Goal: Task Accomplishment & Management: Complete application form

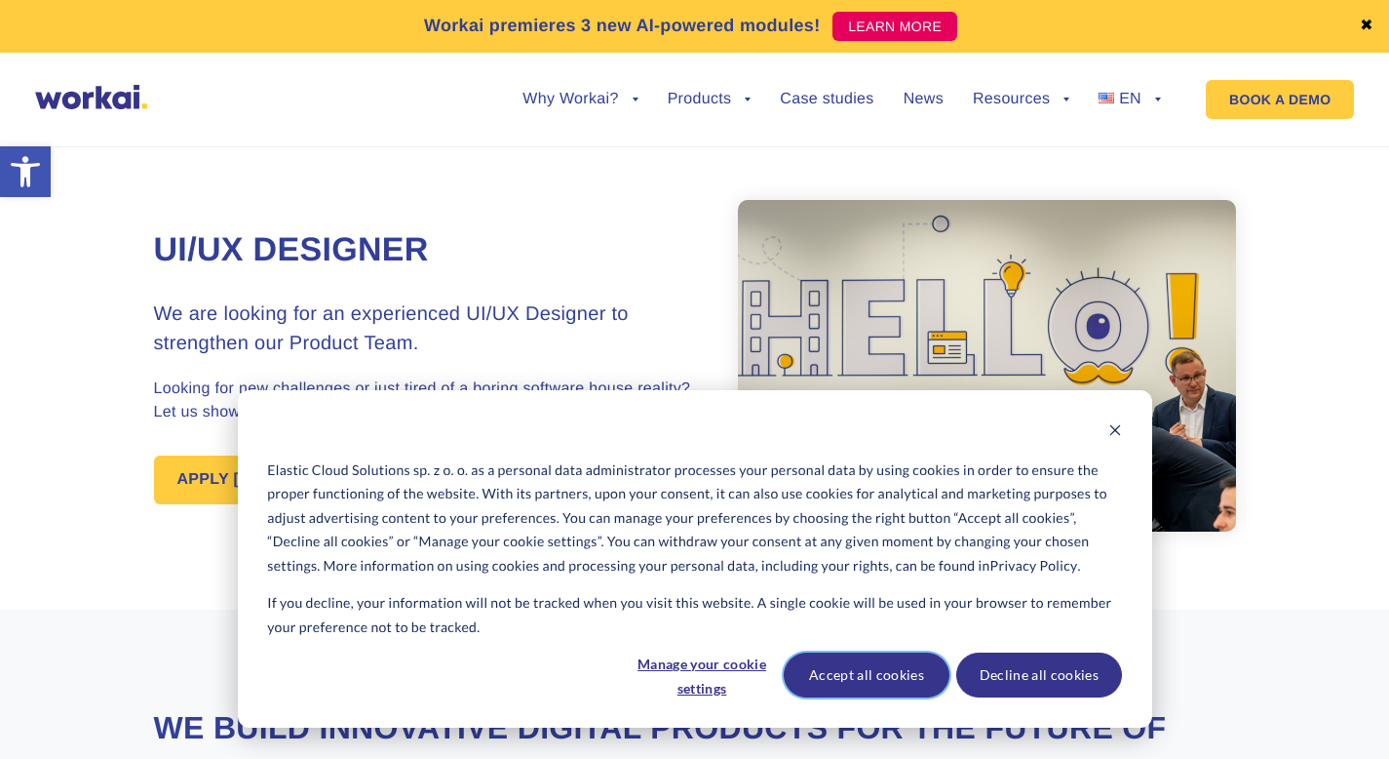
click at [894, 683] on button "Accept all cookies" at bounding box center [867, 674] width 166 height 45
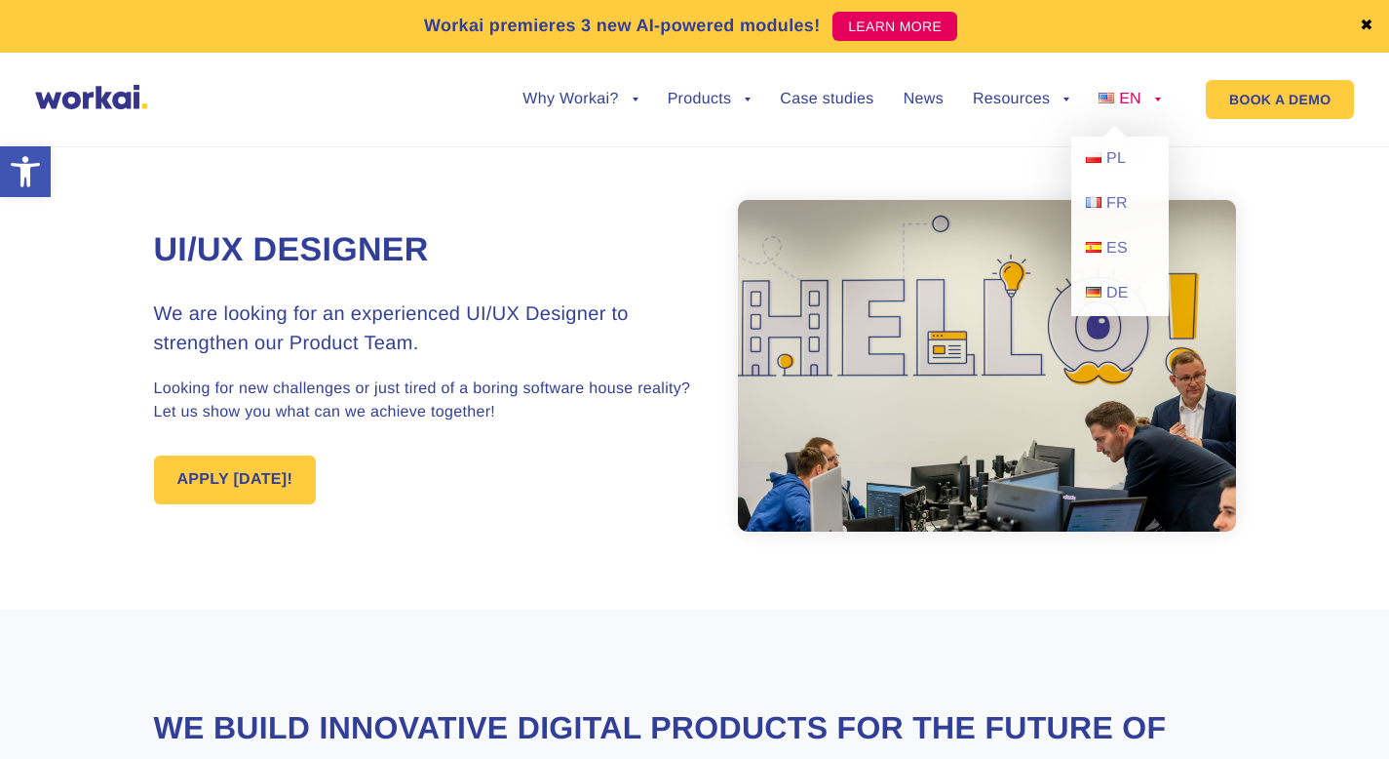
click at [1138, 116] on li "EN back PL FR ES DE" at bounding box center [1130, 114] width 62 height 45
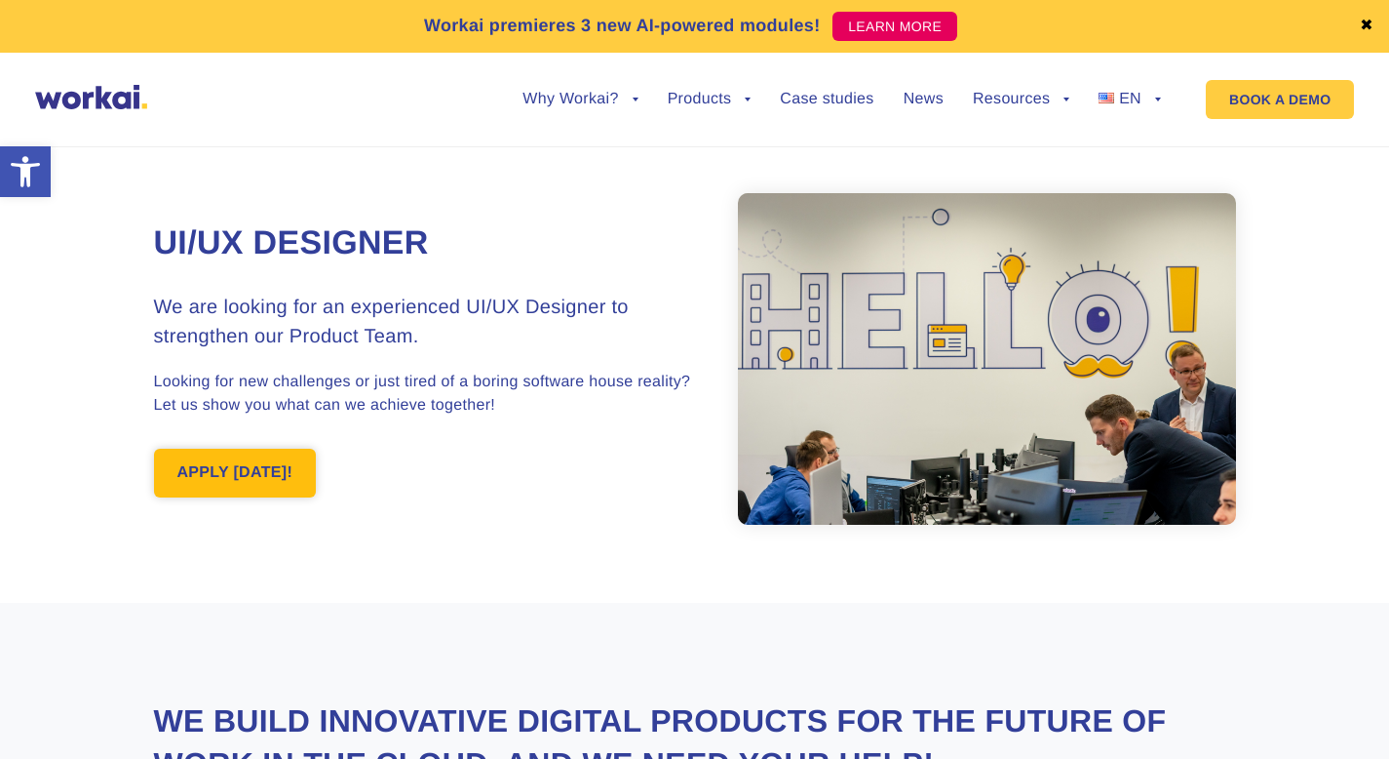
click at [252, 473] on link "APPLY TODAY!" at bounding box center [235, 473] width 163 height 49
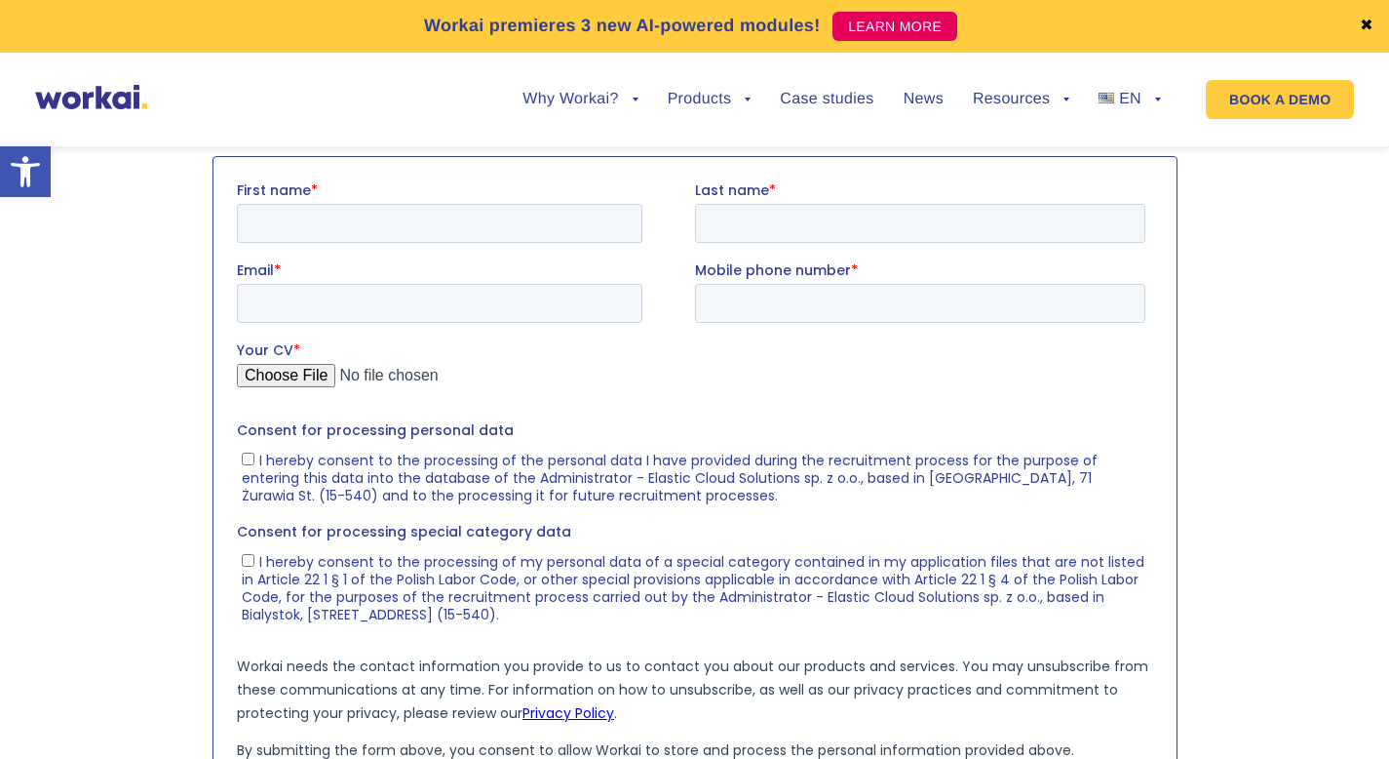
scroll to position [2038, 0]
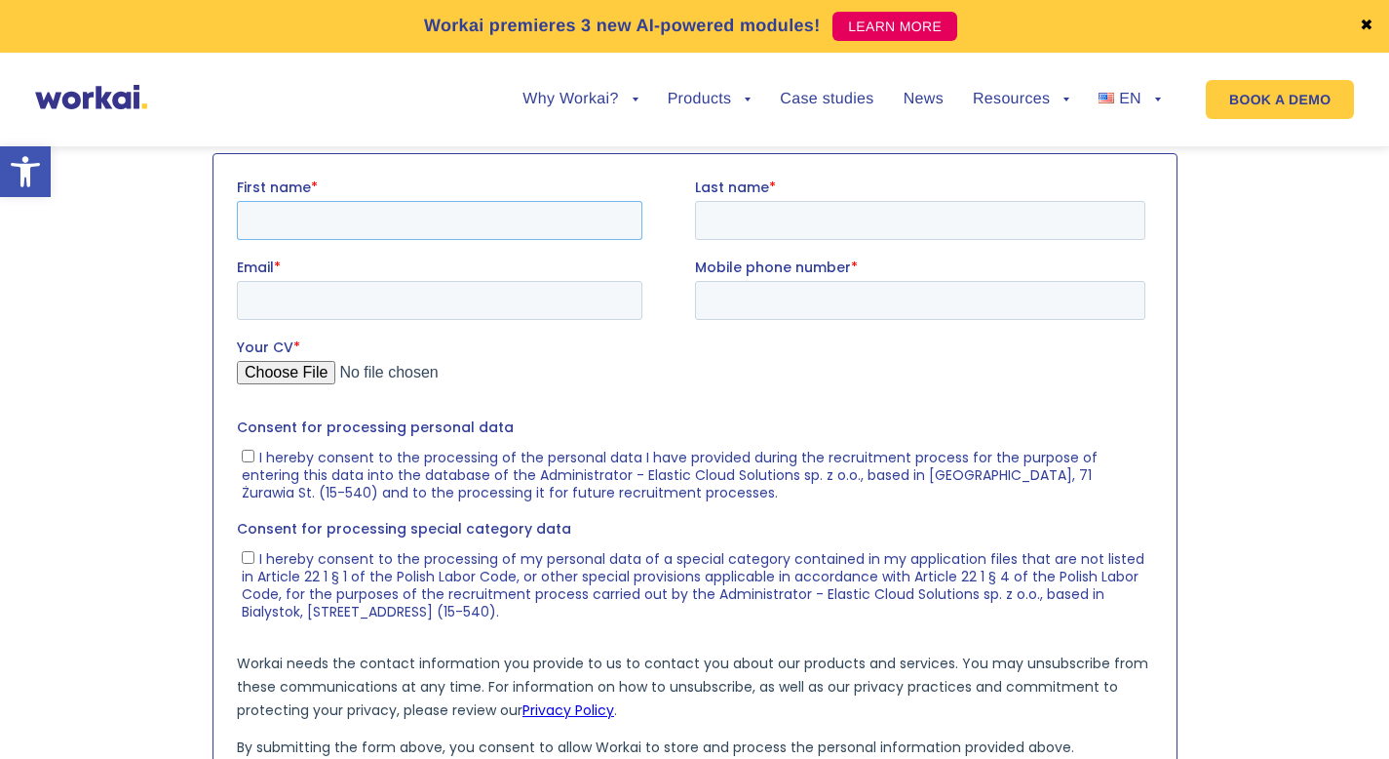
click at [460, 212] on input "First name *" at bounding box center [439, 219] width 406 height 39
type input "Ь"
type input "Maisim"
type input "Yakimovich"
type input "Corfumaxim@gmail.com"
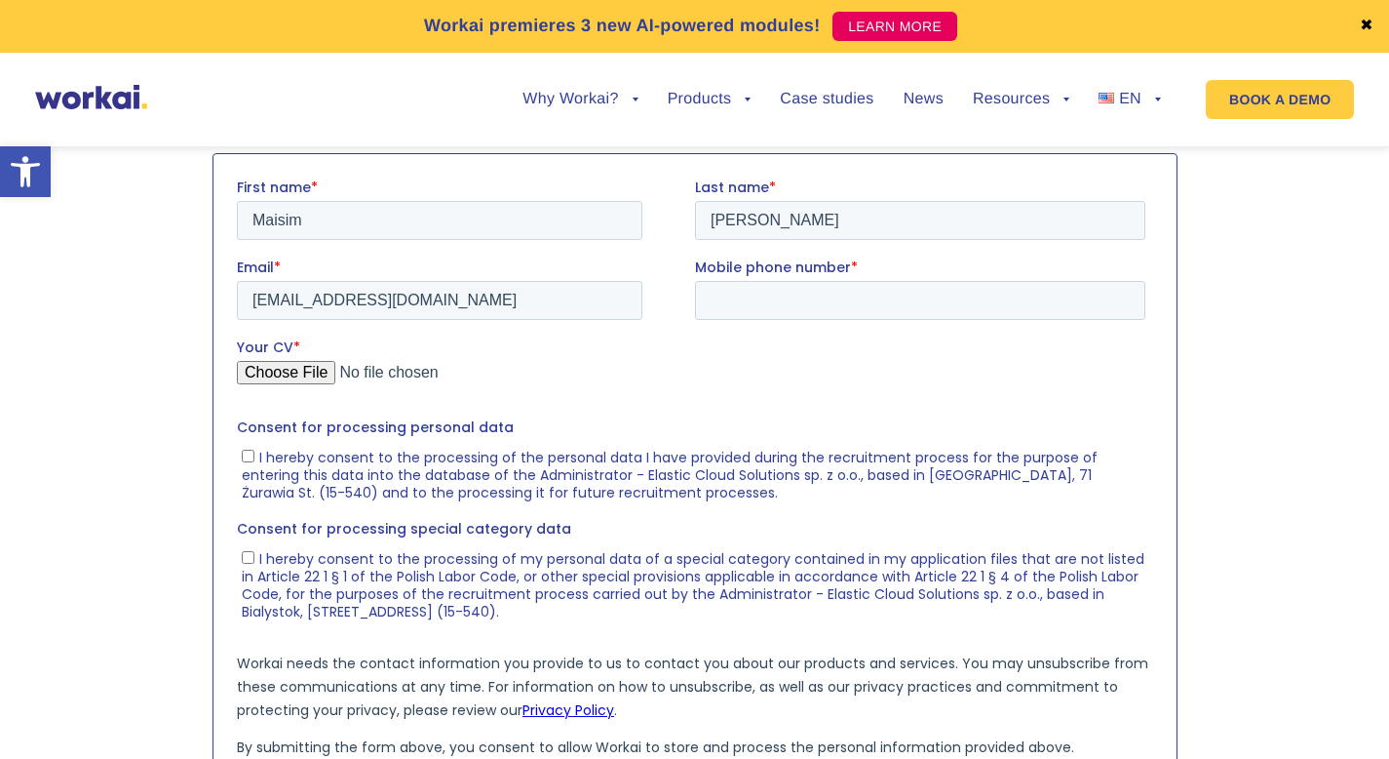
click at [793, 269] on span "Mobile phone number" at bounding box center [772, 266] width 156 height 20
click at [793, 280] on input "Mobile phone number *" at bounding box center [919, 299] width 450 height 39
click at [793, 289] on input "Mobile phone number *" at bounding box center [919, 299] width 450 height 39
type input "517946512"
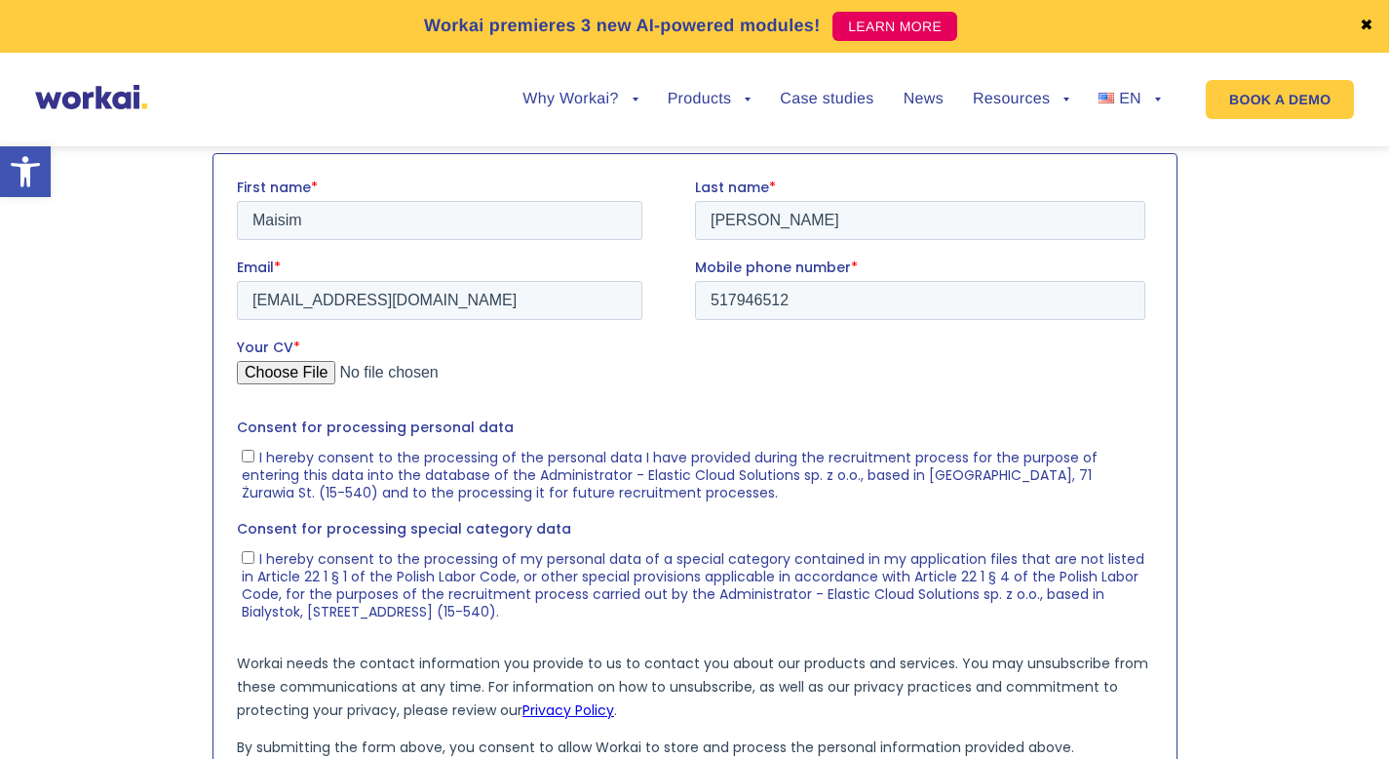
click at [708, 389] on input "Your CV *" at bounding box center [690, 379] width 909 height 39
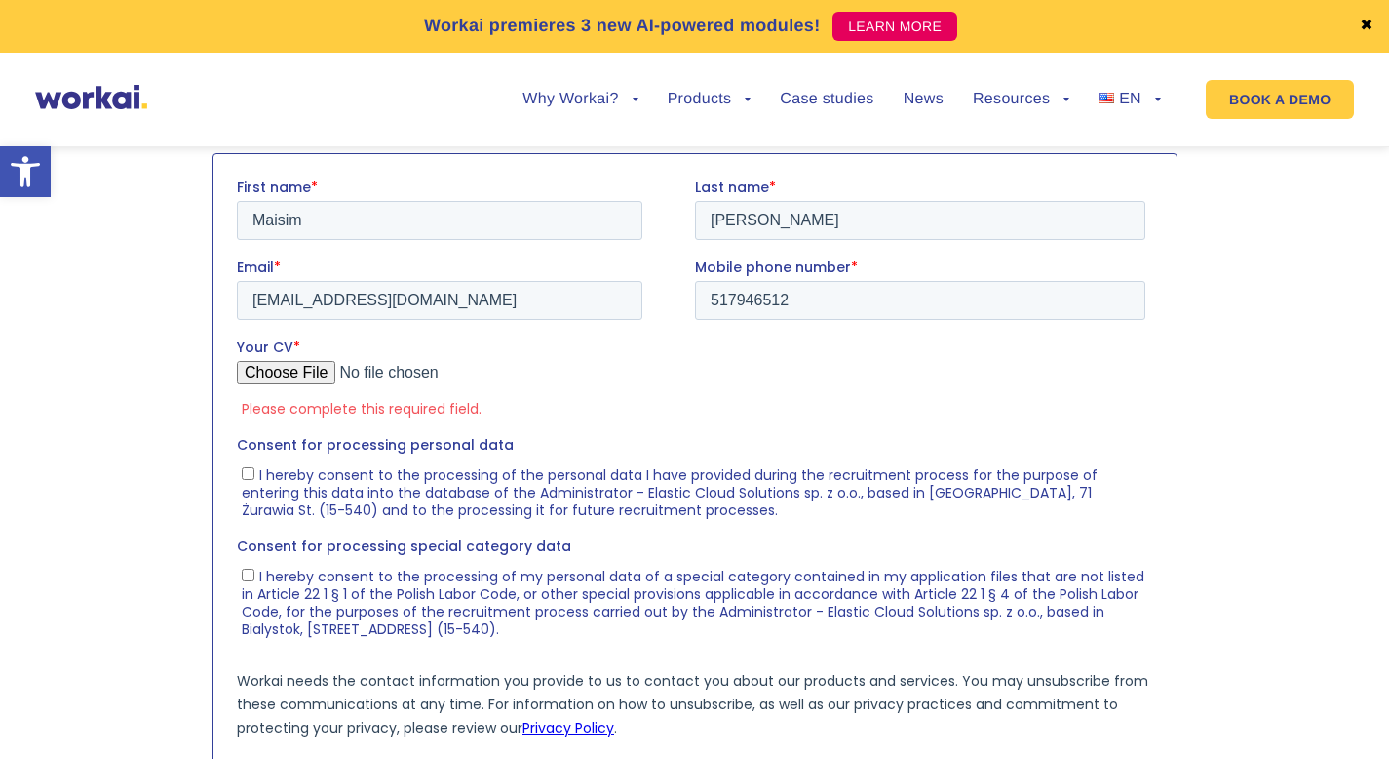
type input "C:\fakepath\CV_Maksim_Yakimovich_UXUI_2025(PL).pdf"
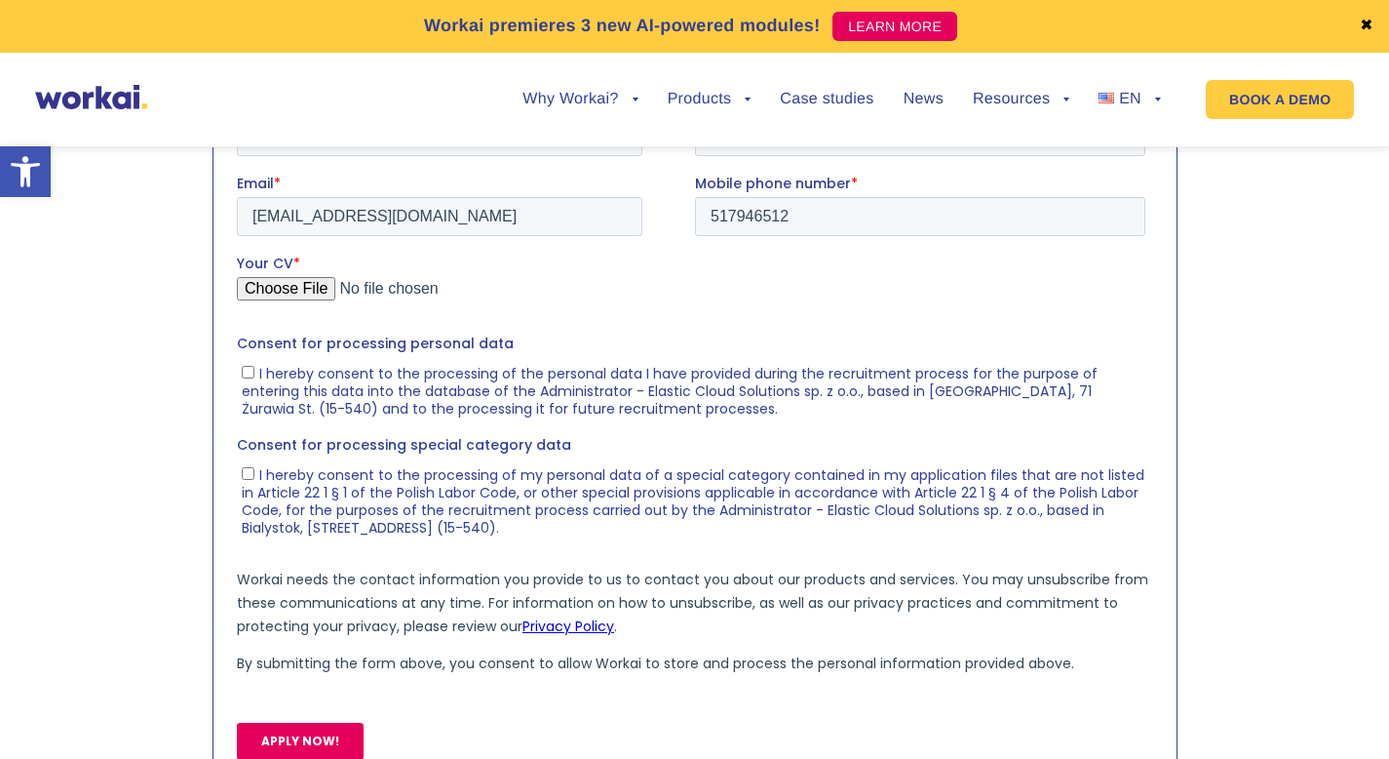
scroll to position [2162, 0]
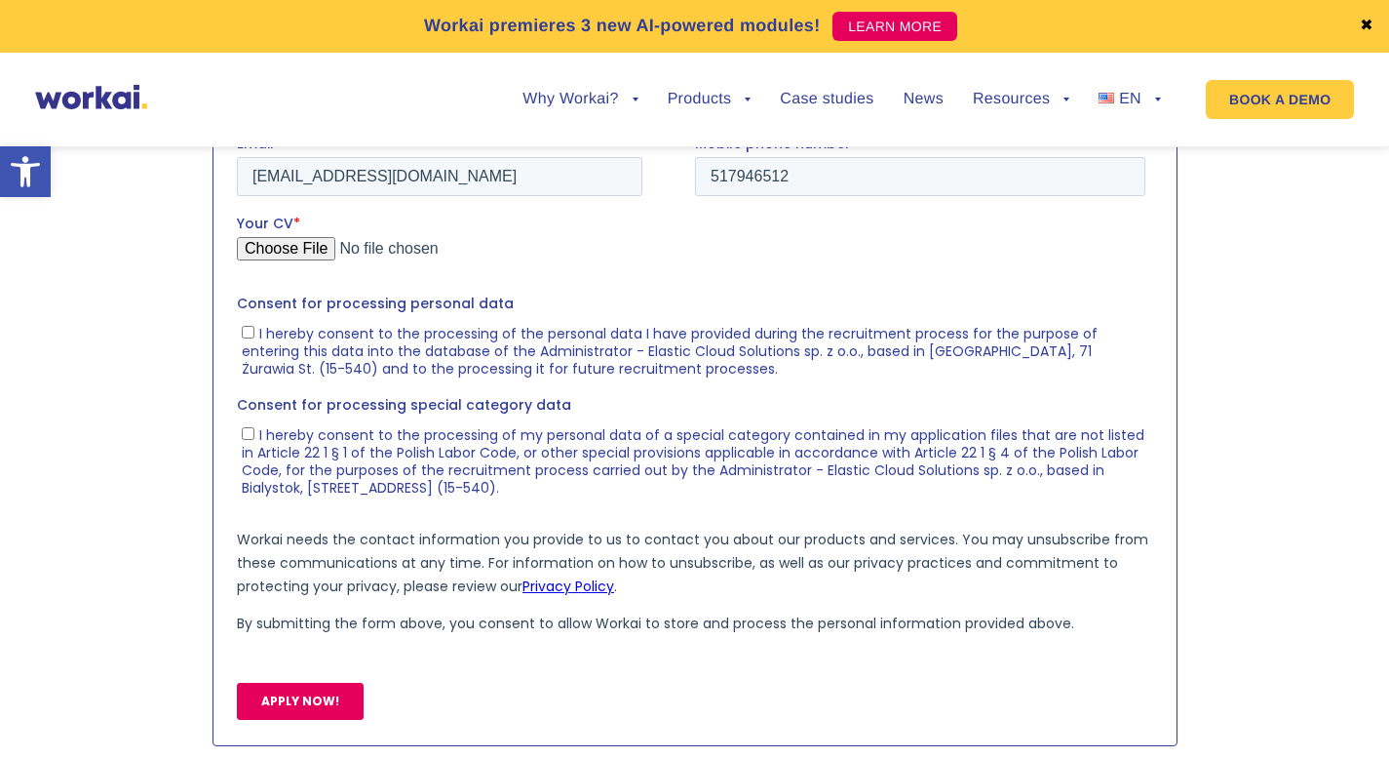
click at [247, 338] on label "I hereby consent to the processing of the personal data I have provided during …" at bounding box center [693, 349] width 904 height 55
click at [247, 337] on input "I hereby consent to the processing of the personal data I have provided during …" at bounding box center [247, 331] width 13 height 13
checkbox input "true"
click at [254, 441] on label "I hereby consent to the processing of my personal data of a special category co…" at bounding box center [693, 459] width 904 height 72
click at [254, 439] on input "I hereby consent to the processing of my personal data of a special category co…" at bounding box center [247, 432] width 13 height 13
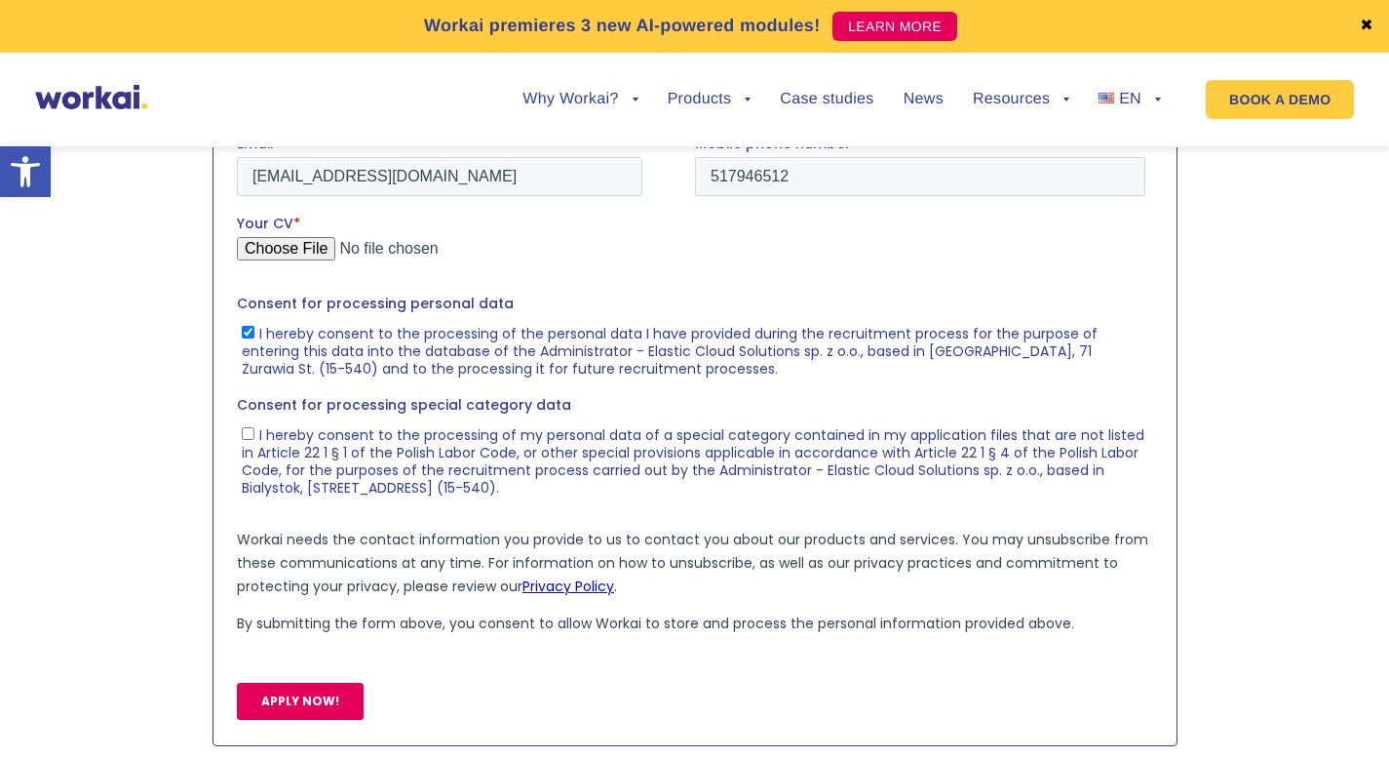
checkbox input "true"
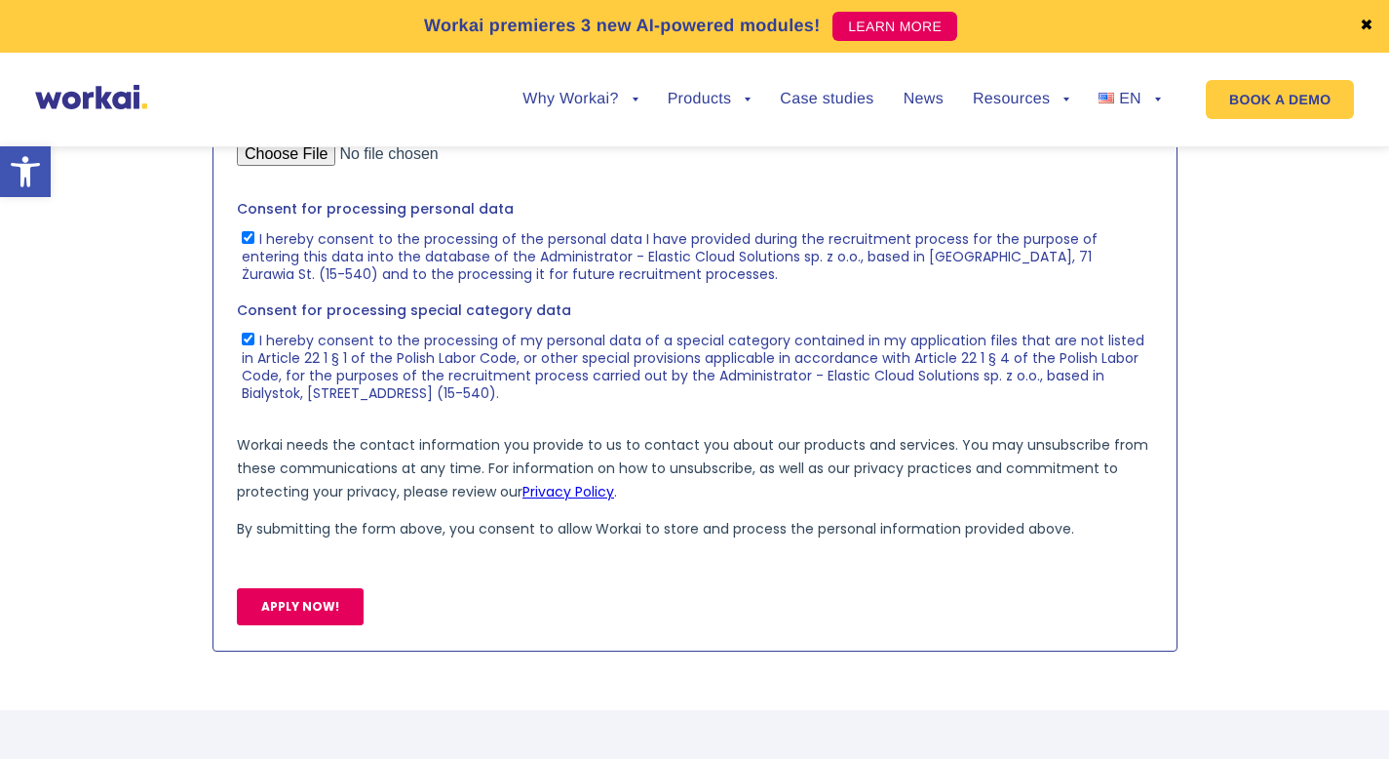
scroll to position [2264, 0]
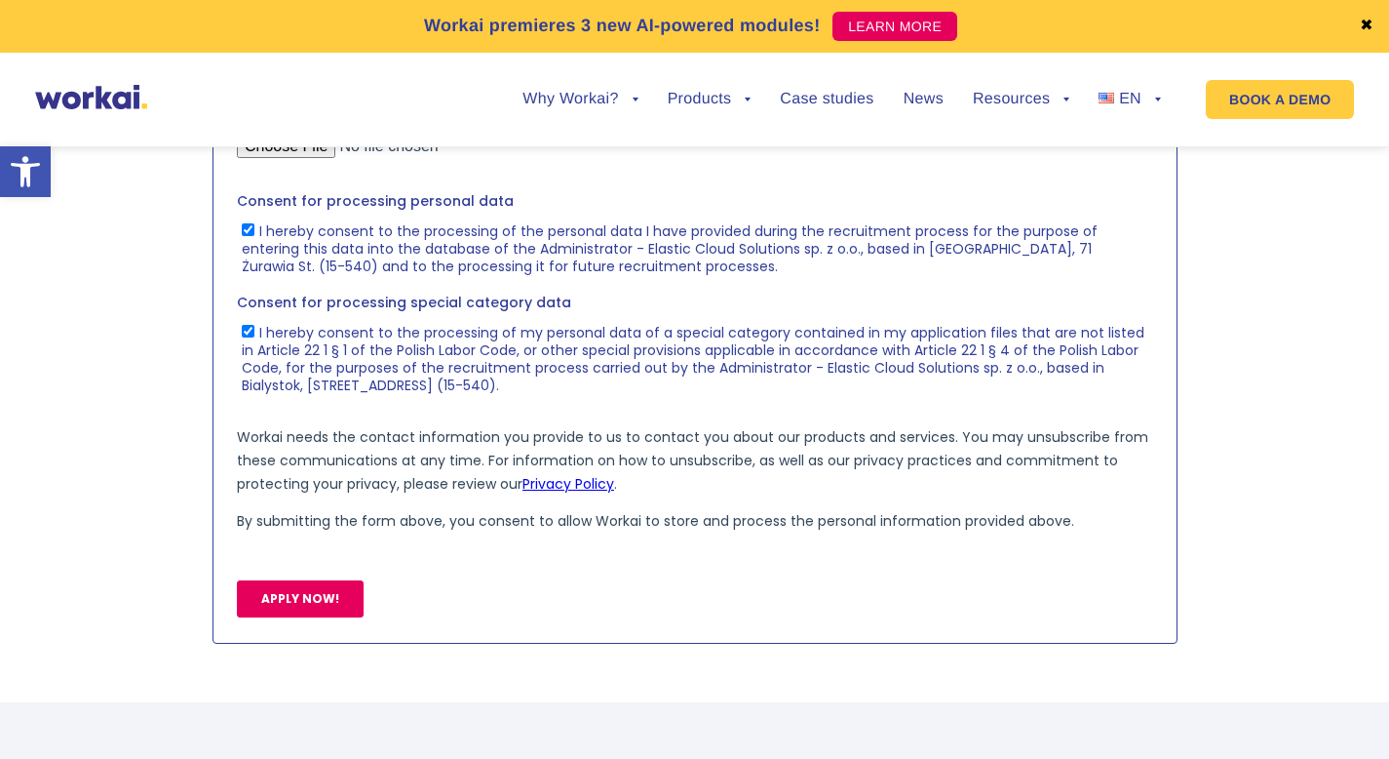
click at [308, 615] on input "APPLY NOW!" at bounding box center [299, 598] width 127 height 37
click at [325, 603] on input "APPLY NOW!" at bounding box center [299, 598] width 127 height 37
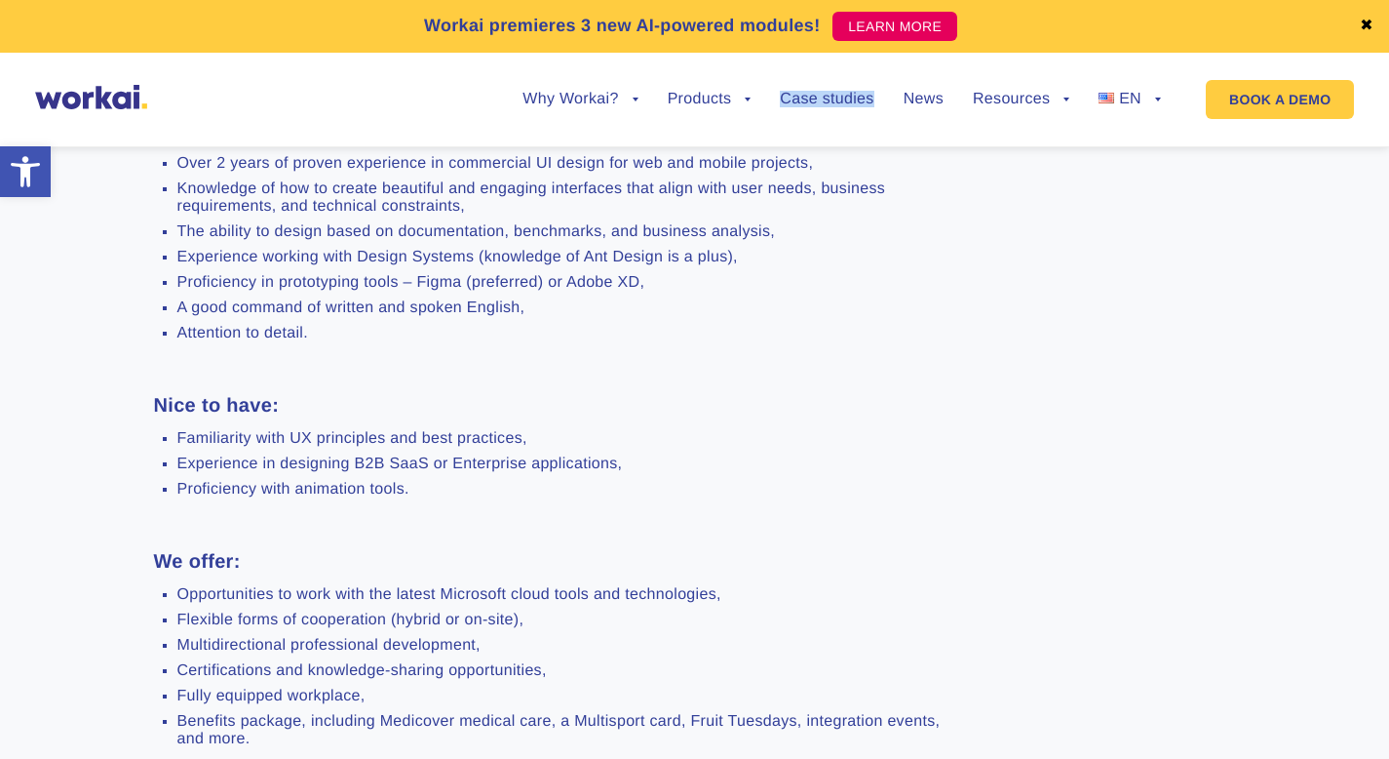
scroll to position [880, 0]
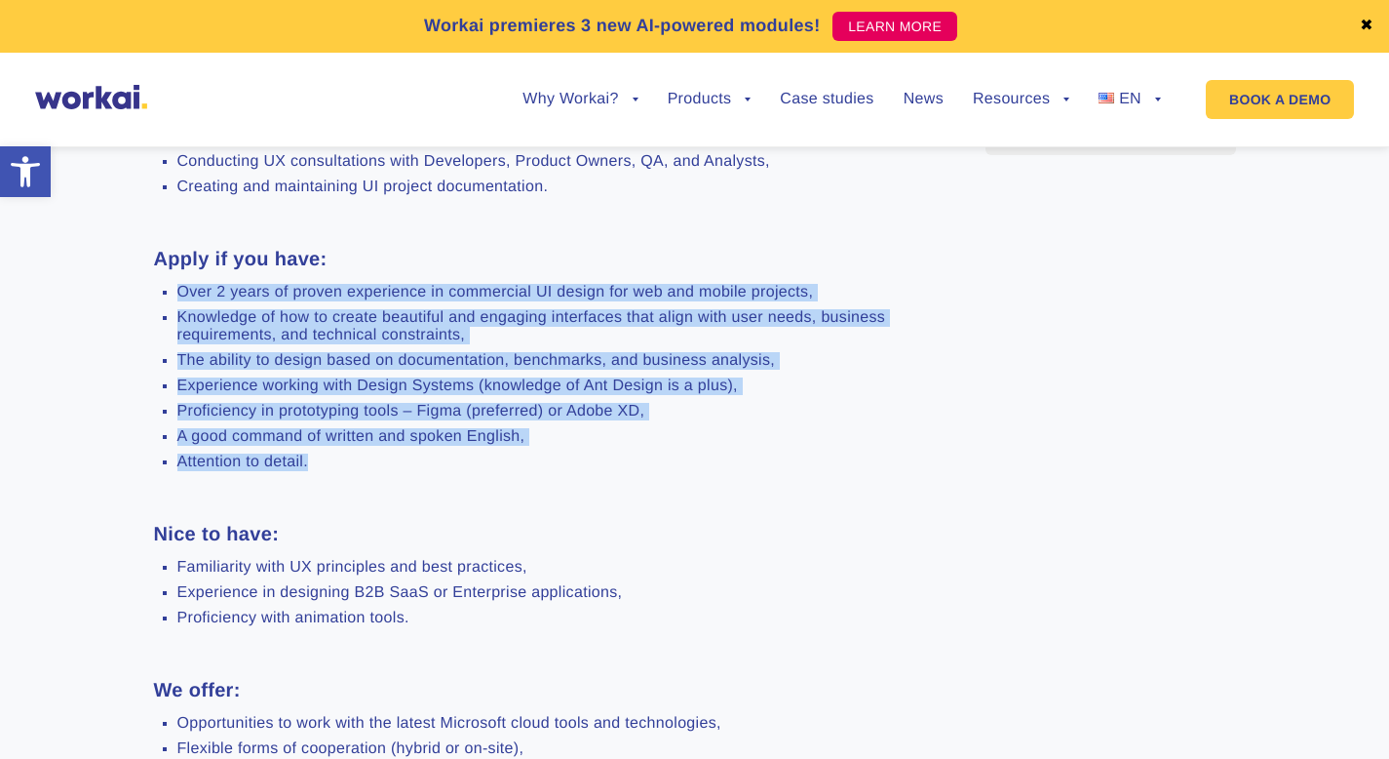
drag, startPoint x: 332, startPoint y: 464, endPoint x: 176, endPoint y: 294, distance: 229.8
click at [176, 294] on ul "Over 2 years of proven experience in commercial UI design for web and mobile pr…" at bounding box center [555, 377] width 802 height 187
click at [176, 256] on div at bounding box center [176, 256] width 0 height 0
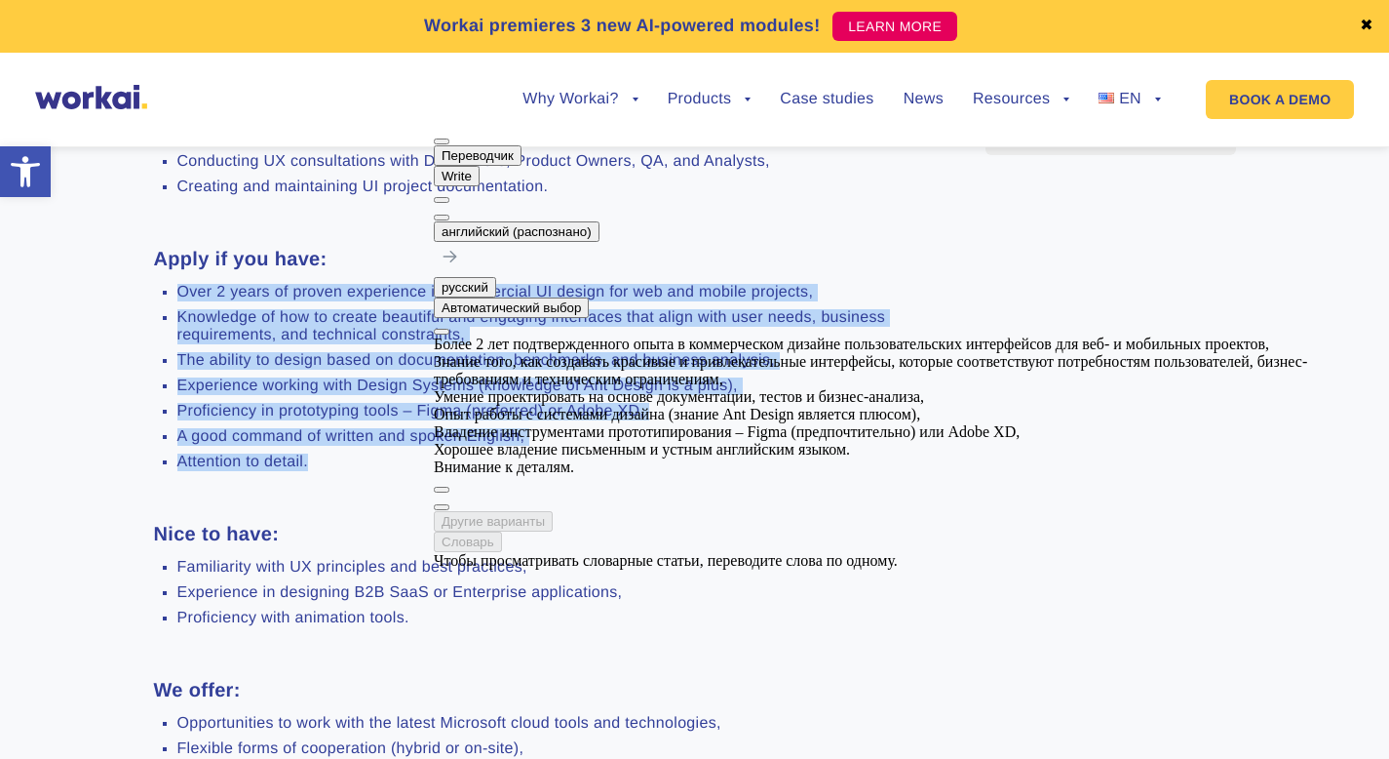
click at [312, 393] on li "Experience working with Design Systems (knowledge of Ant Design is a plus)," at bounding box center [566, 386] width 779 height 18
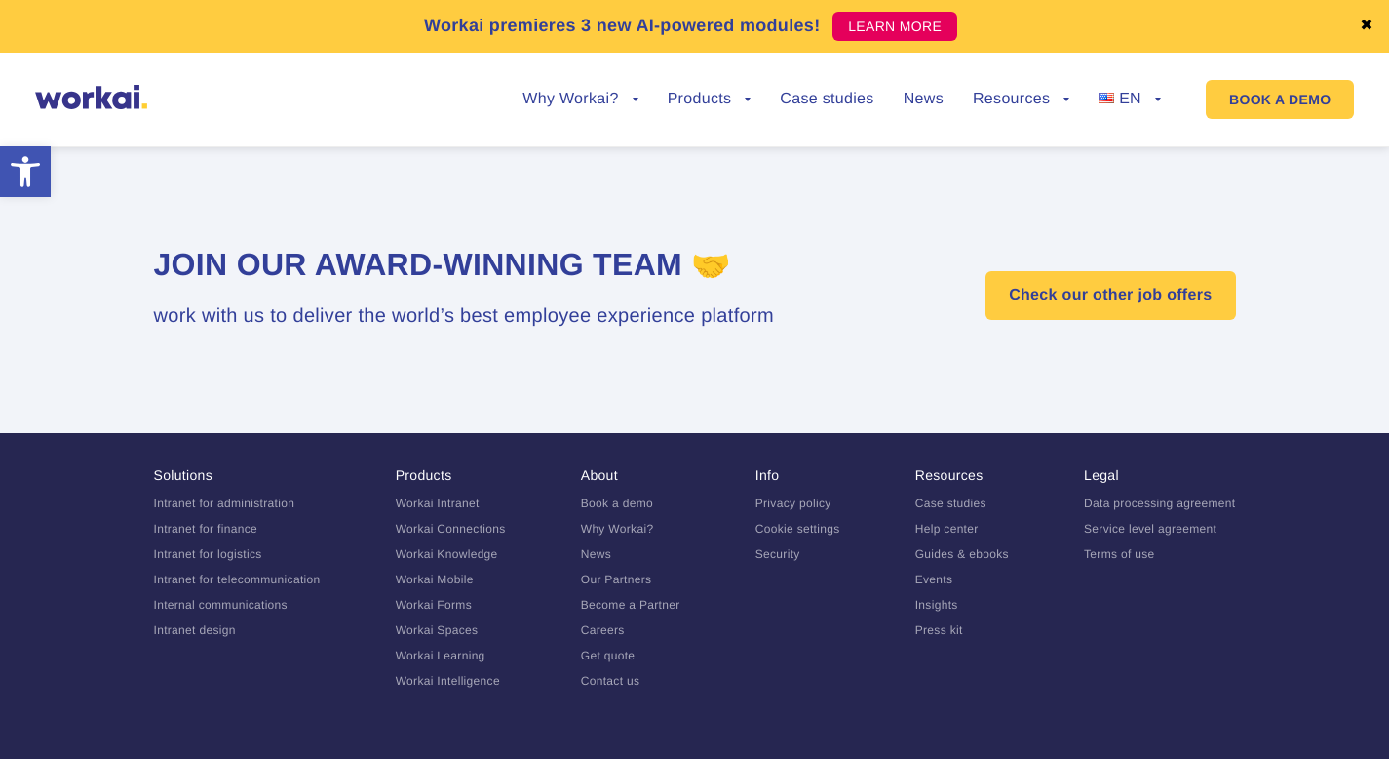
scroll to position [2328, 0]
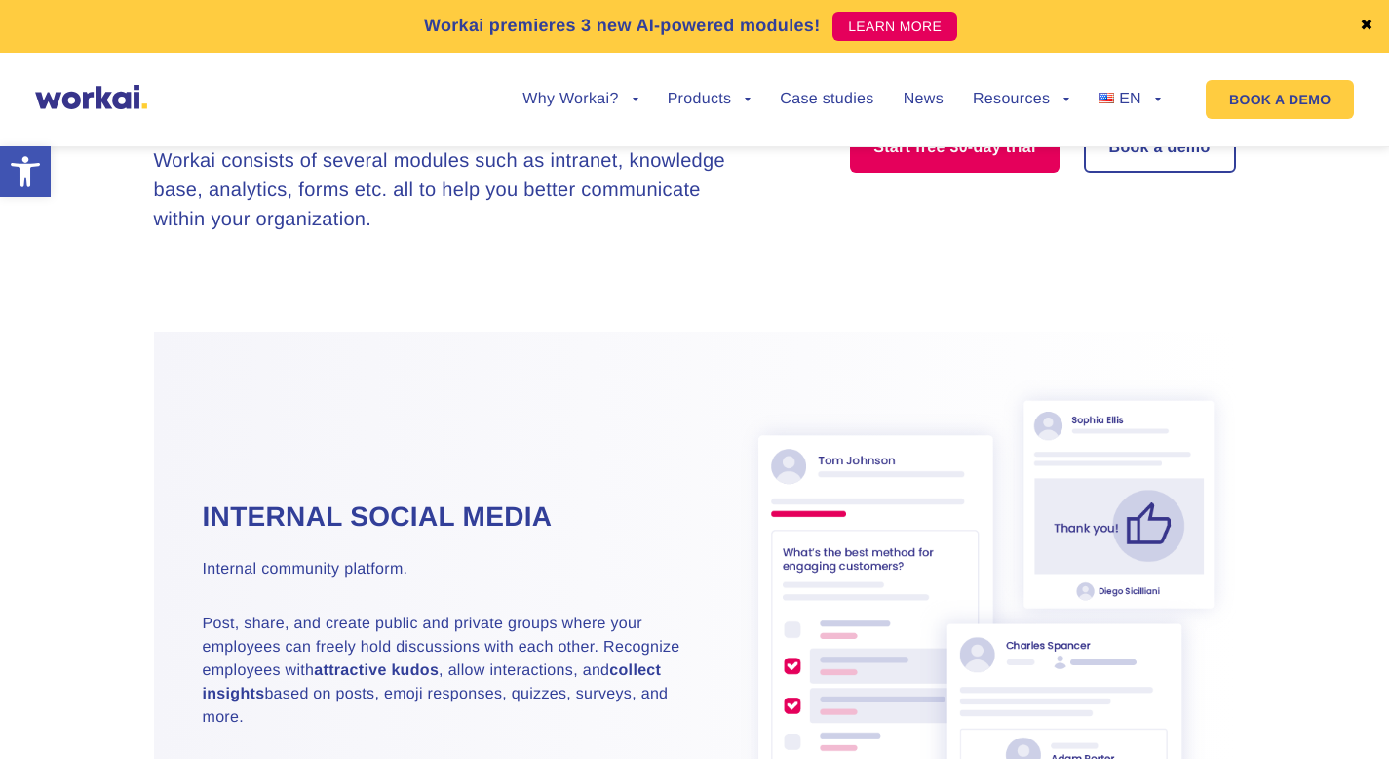
scroll to position [2437, 0]
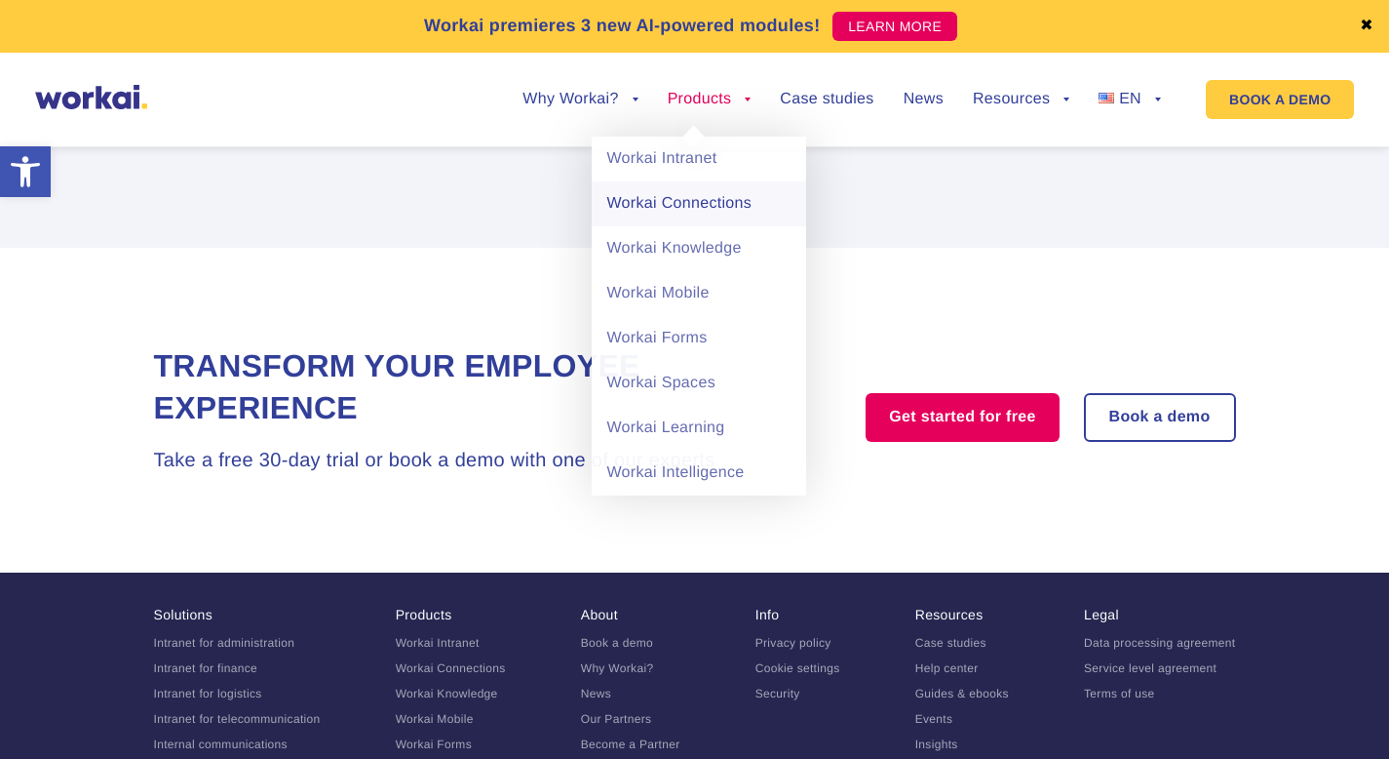
scroll to position [3590, 0]
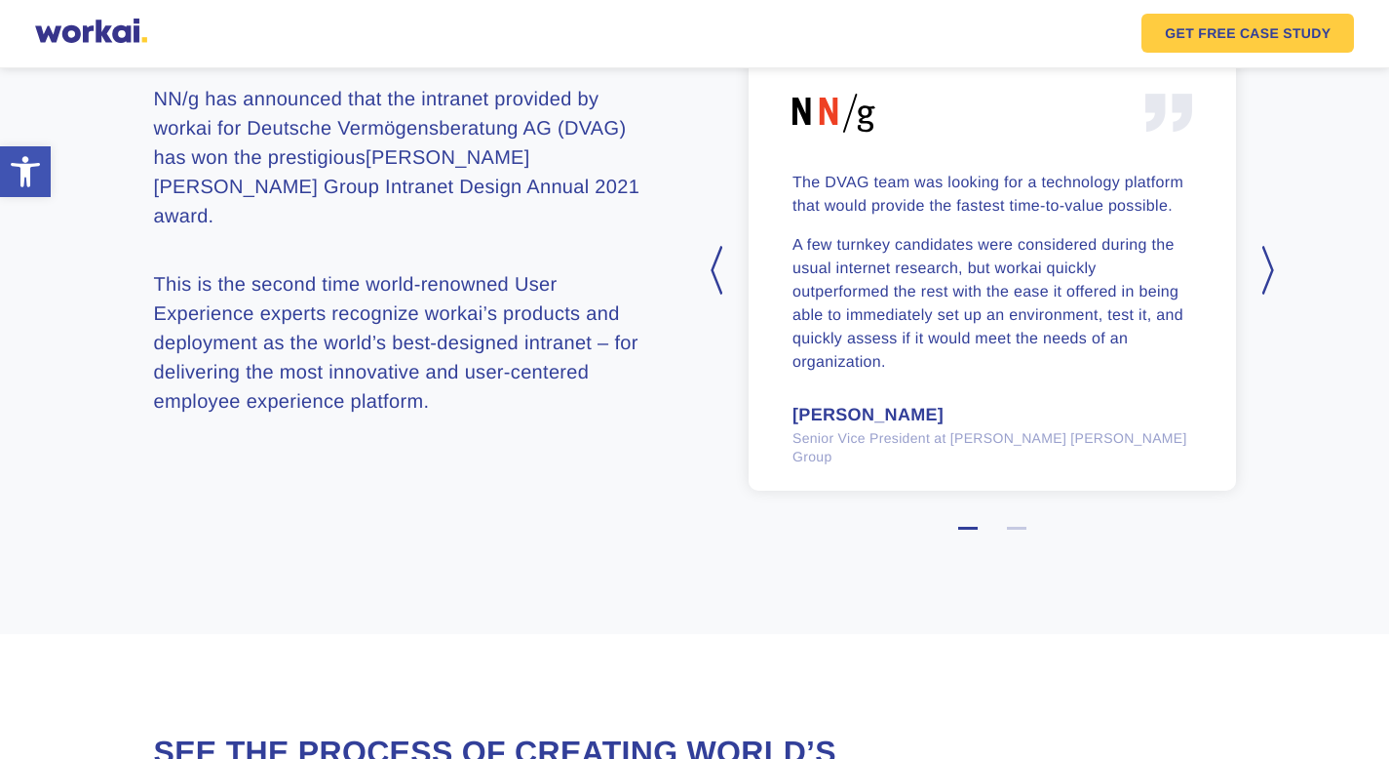
scroll to position [2130, 0]
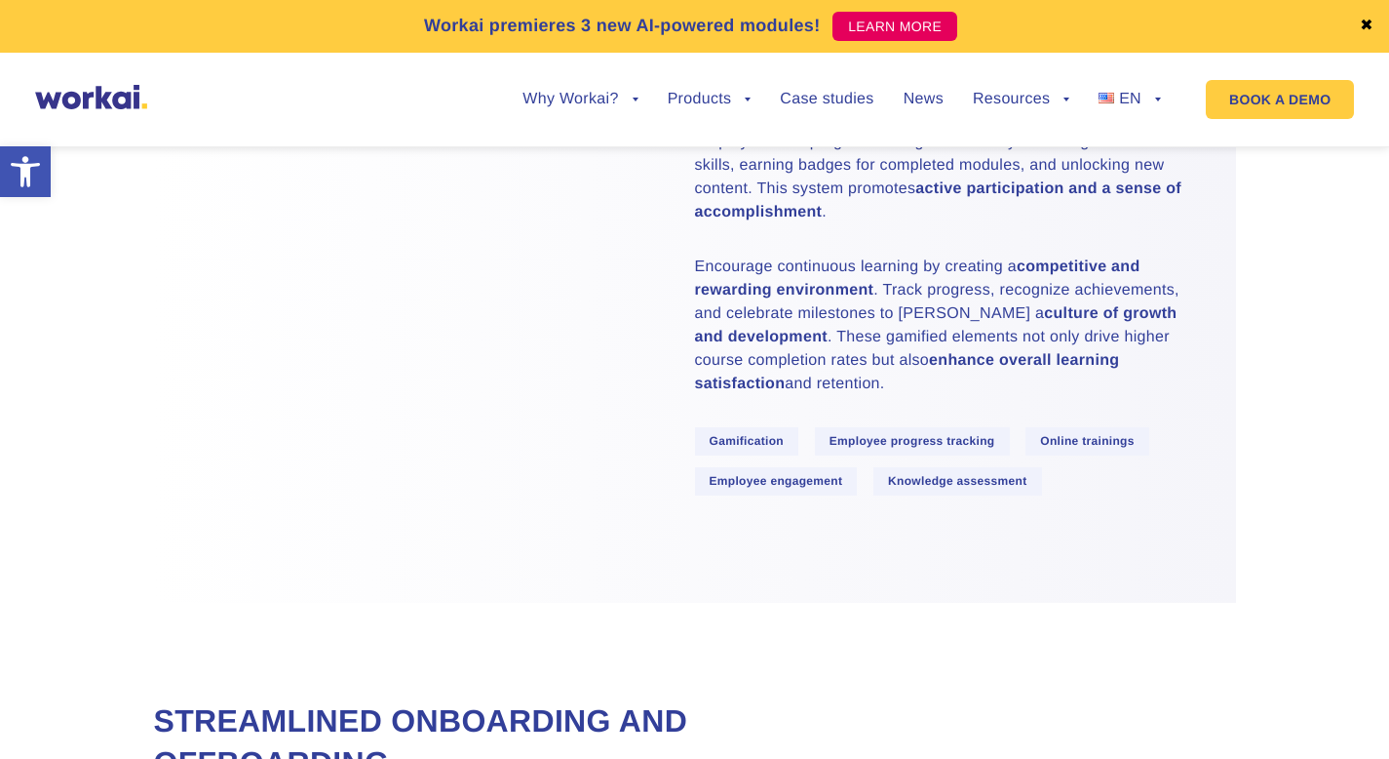
scroll to position [3418, 0]
